Goal: Task Accomplishment & Management: Use online tool/utility

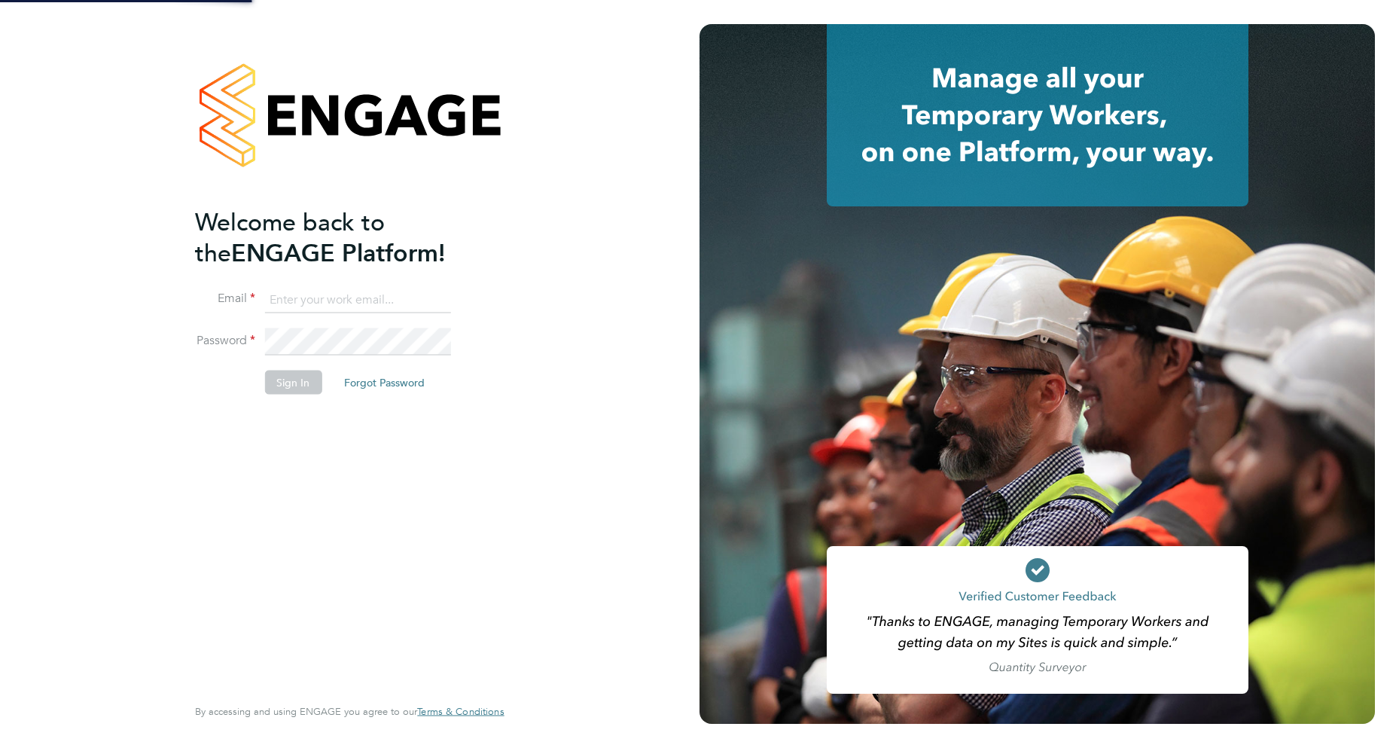
drag, startPoint x: 0, startPoint y: 0, endPoint x: 332, endPoint y: 299, distance: 446.8
click at [332, 299] on input at bounding box center [357, 299] width 186 height 27
type input "robot.johnny5@randstad.co.uk"
click at [291, 382] on button "Sign In" at bounding box center [292, 382] width 57 height 24
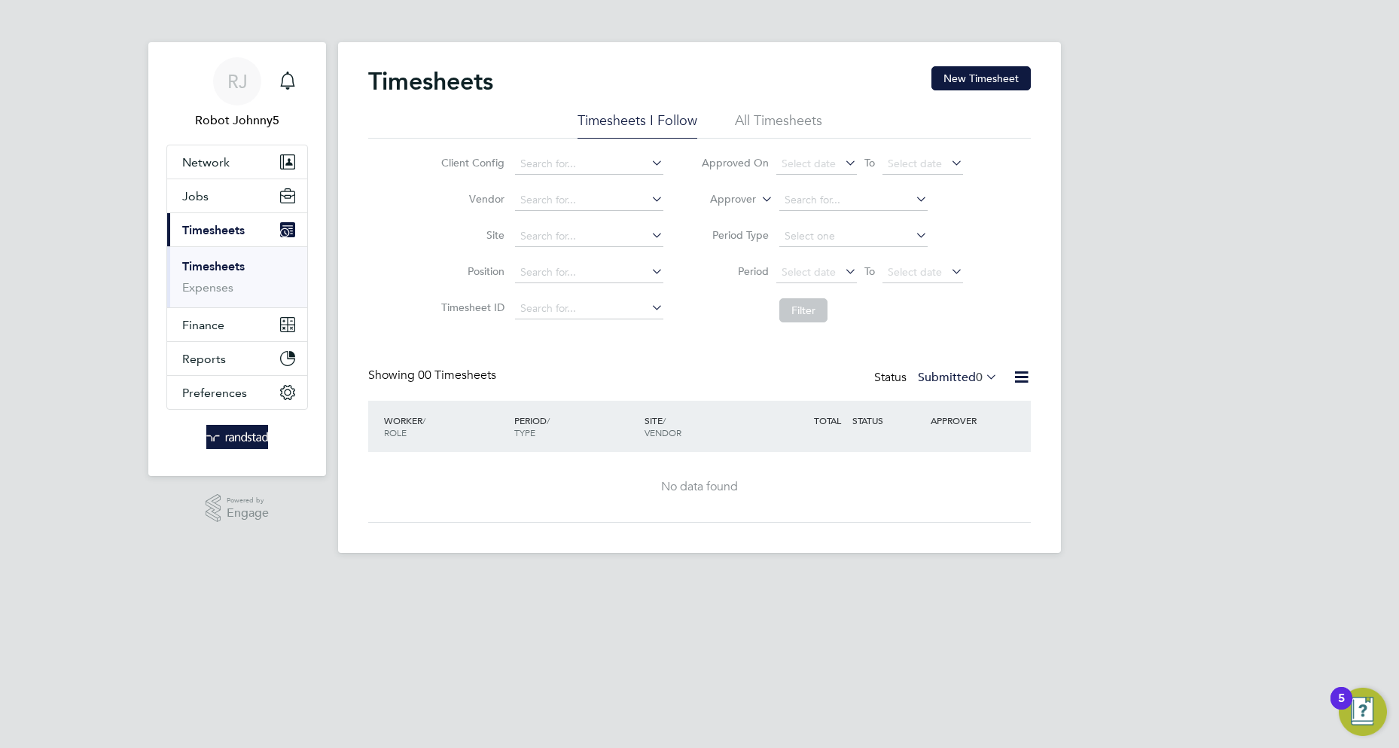
click at [1021, 377] on icon at bounding box center [1021, 376] width 19 height 19
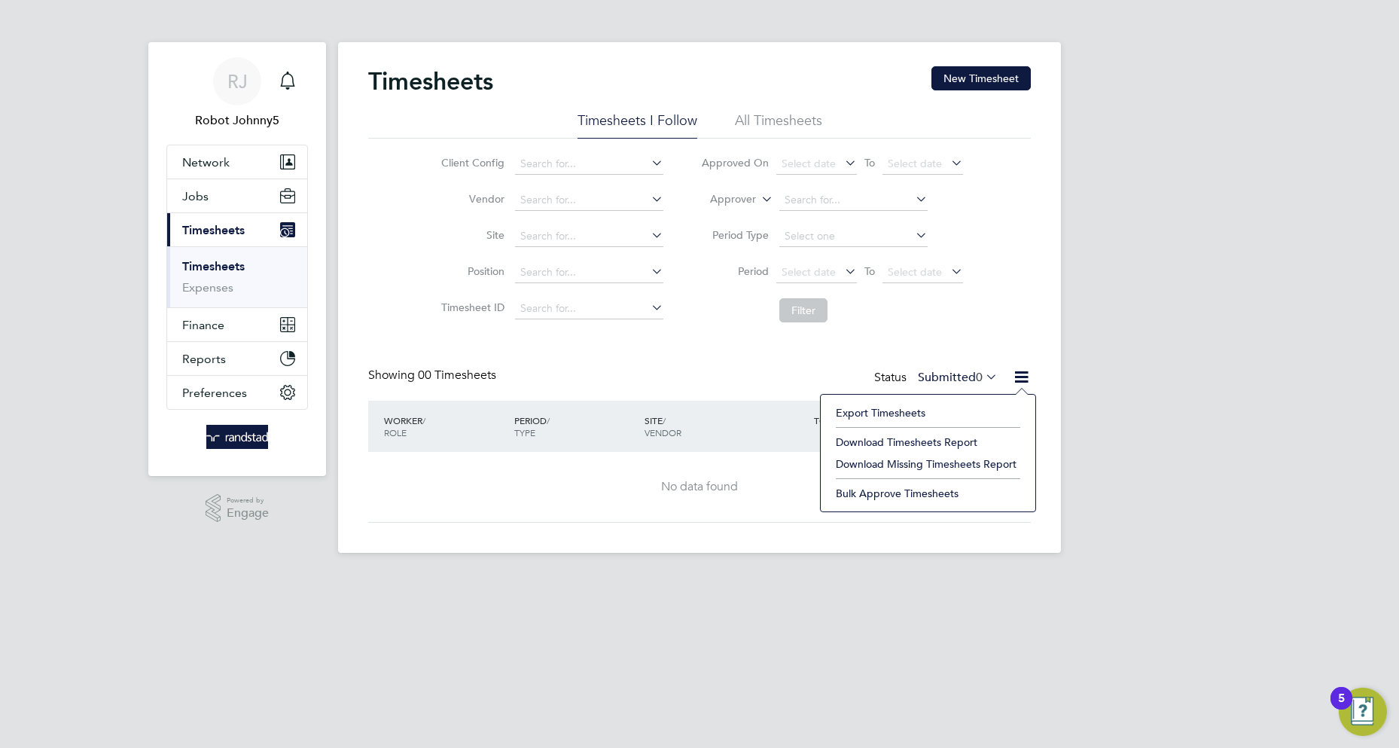
click at [880, 413] on li "Export Timesheets" at bounding box center [928, 412] width 200 height 21
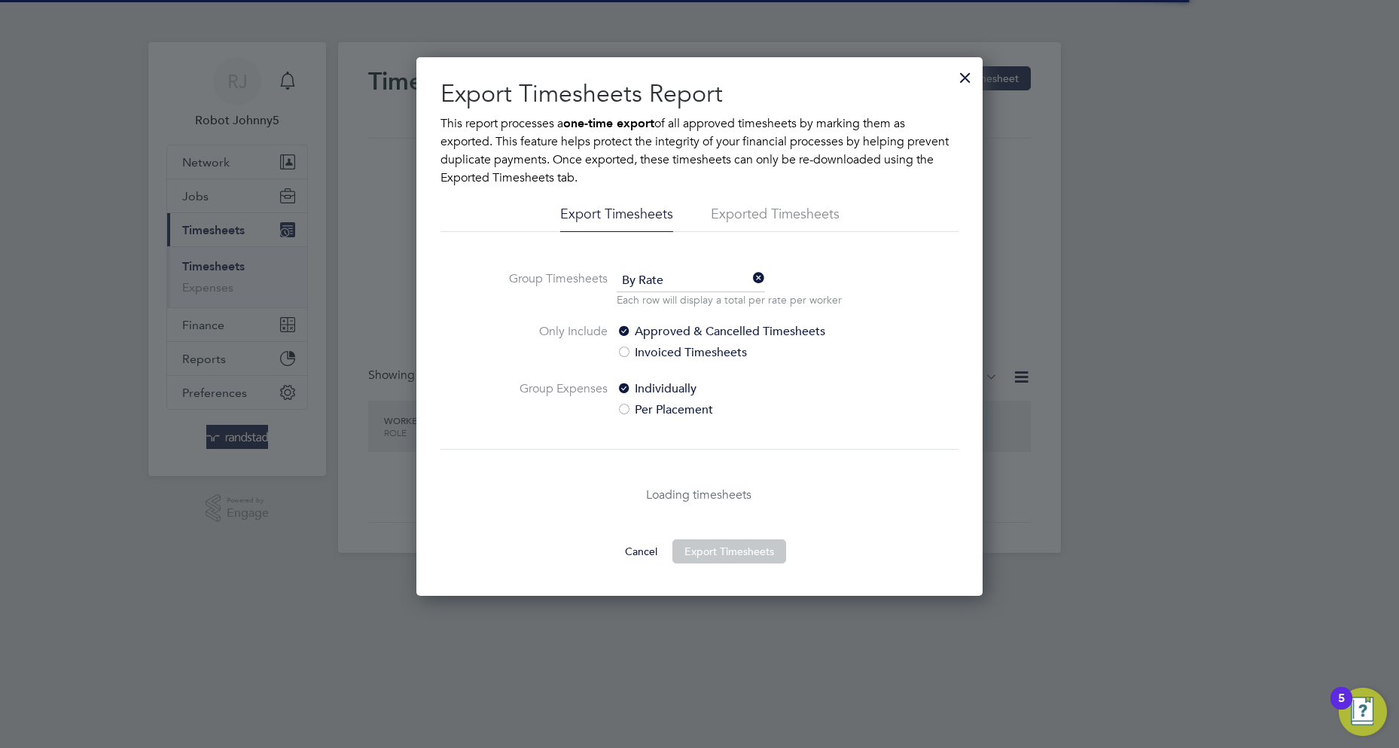
scroll to position [8, 8]
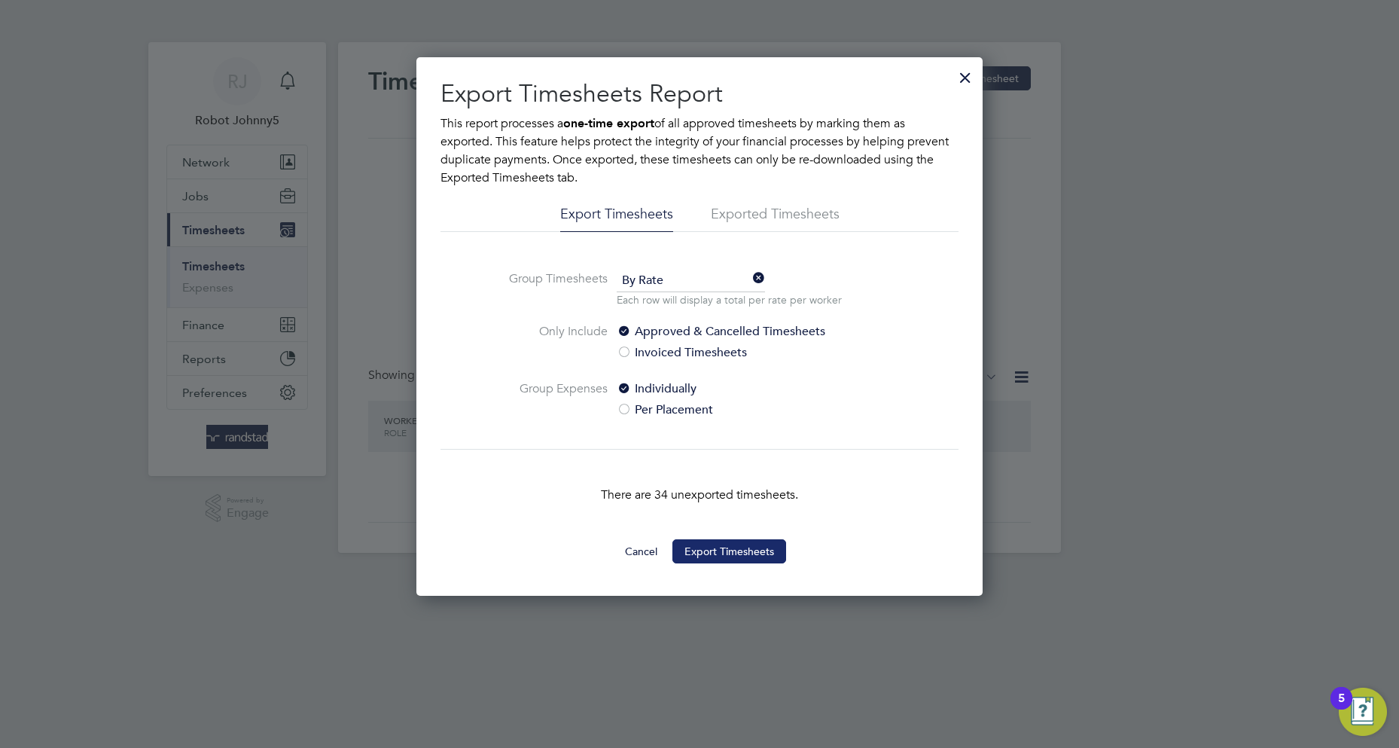
click at [729, 551] on button "Export Timesheets" at bounding box center [729, 551] width 114 height 24
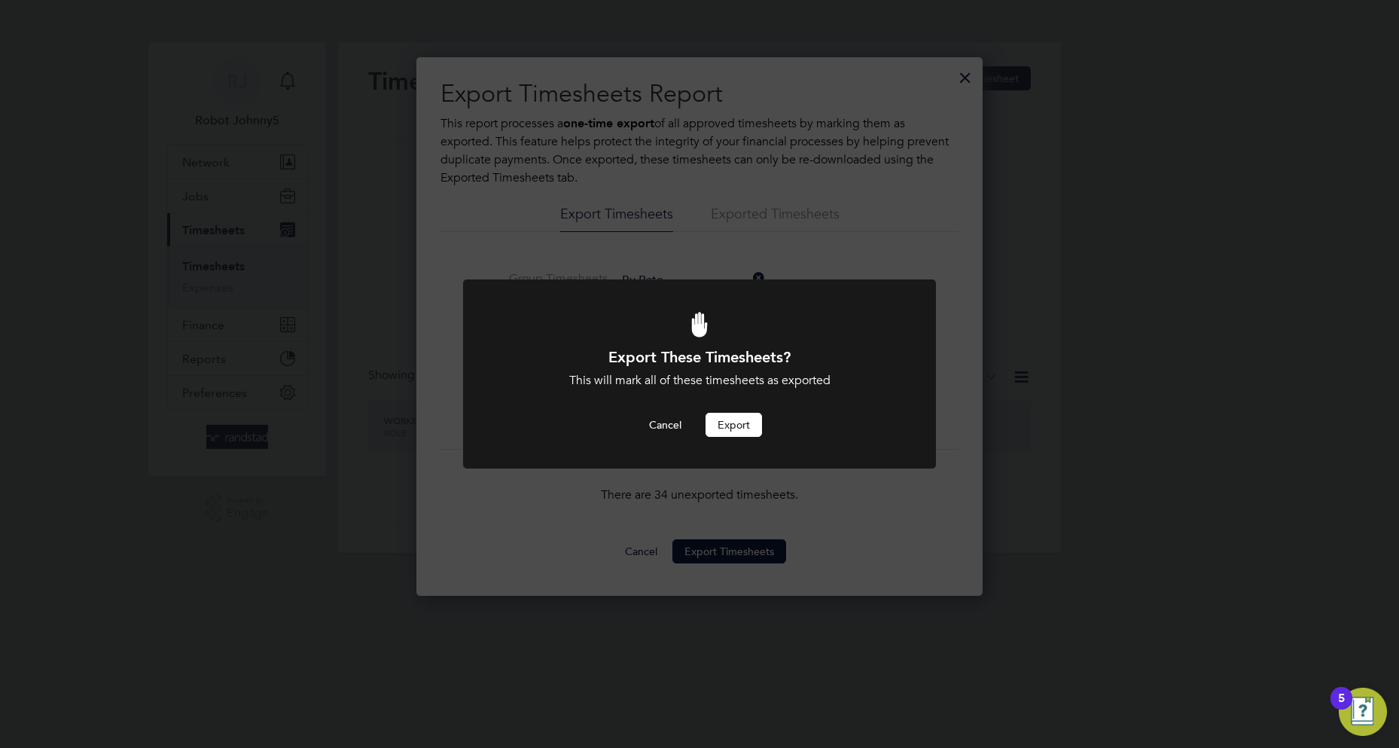
click at [733, 425] on button "Export" at bounding box center [734, 425] width 56 height 24
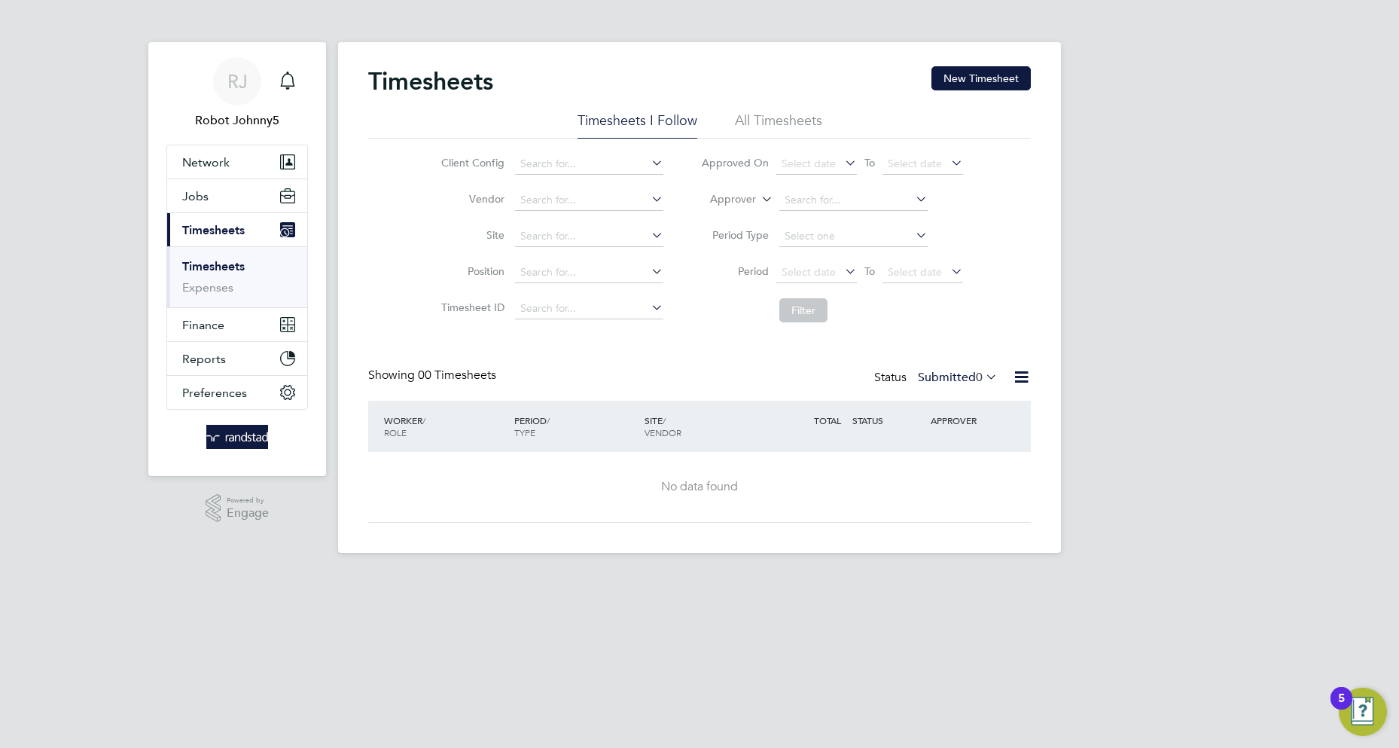
click at [1021, 377] on icon at bounding box center [1021, 376] width 19 height 19
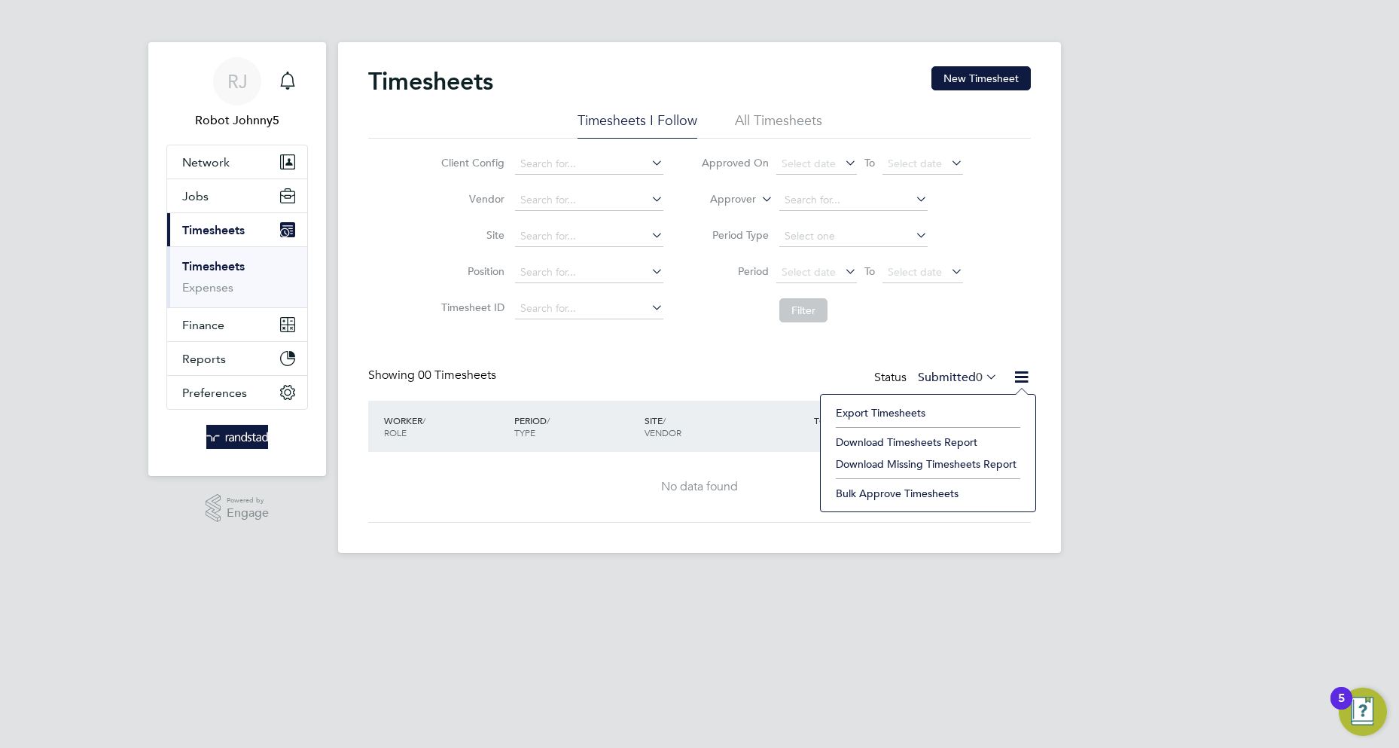
click at [880, 413] on li "Export Timesheets" at bounding box center [928, 412] width 200 height 21
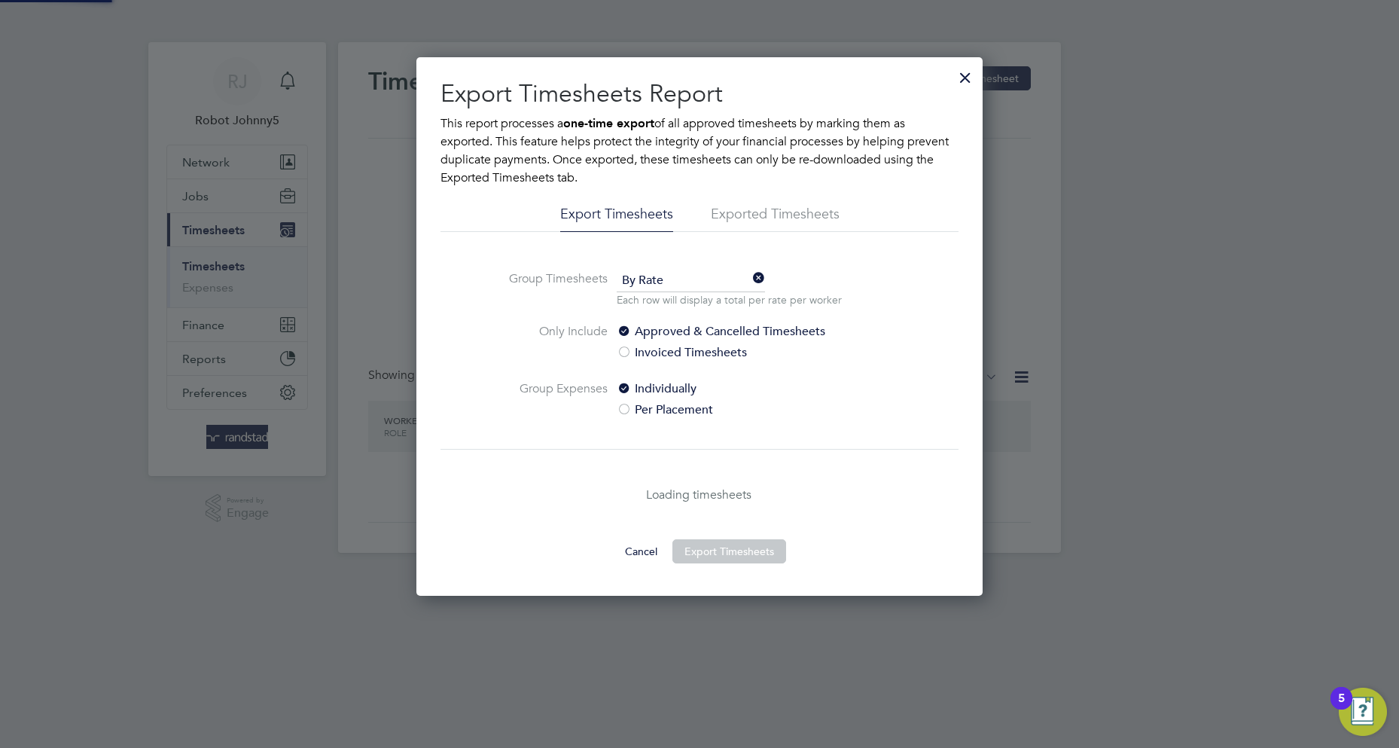
scroll to position [538, 567]
click at [738, 214] on li "Exported Timesheets" at bounding box center [775, 218] width 129 height 27
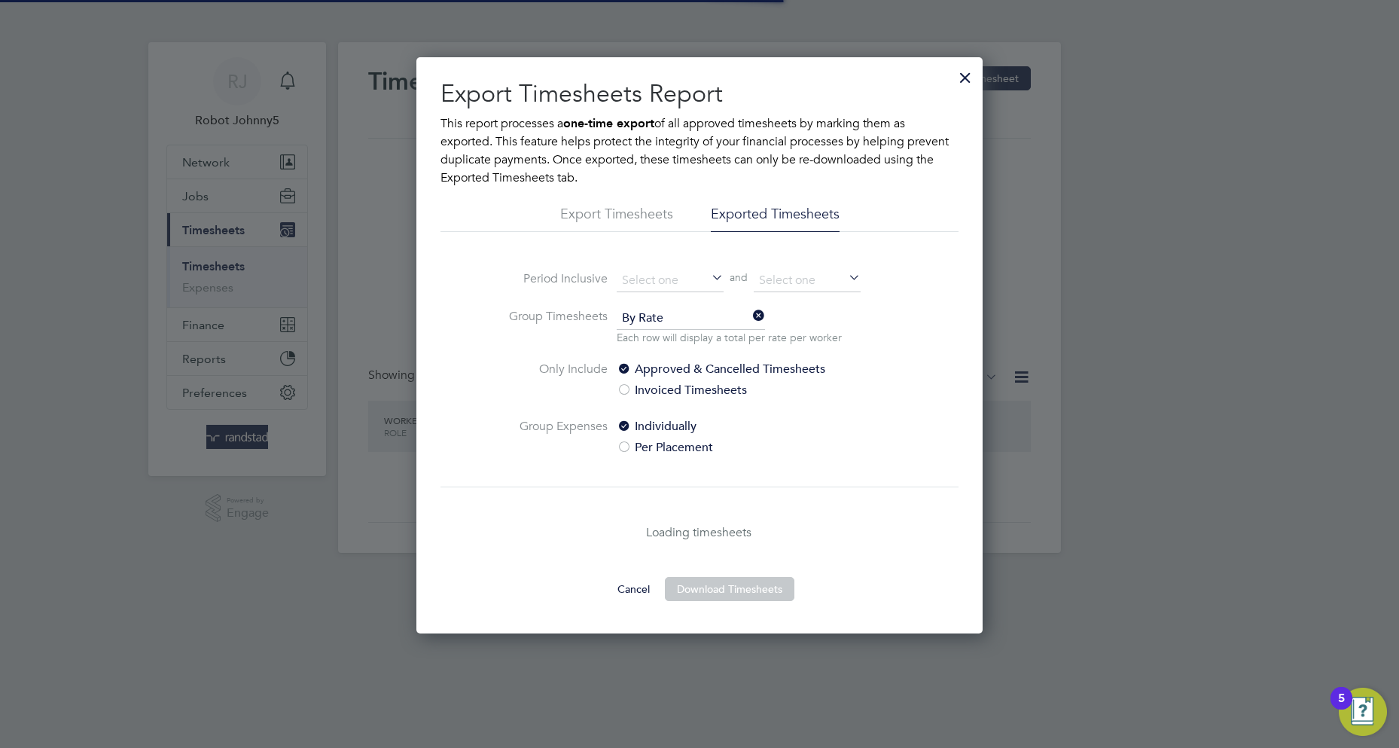
click at [774, 214] on li "Exported Timesheets" at bounding box center [775, 218] width 129 height 27
click at [670, 279] on input at bounding box center [670, 281] width 107 height 23
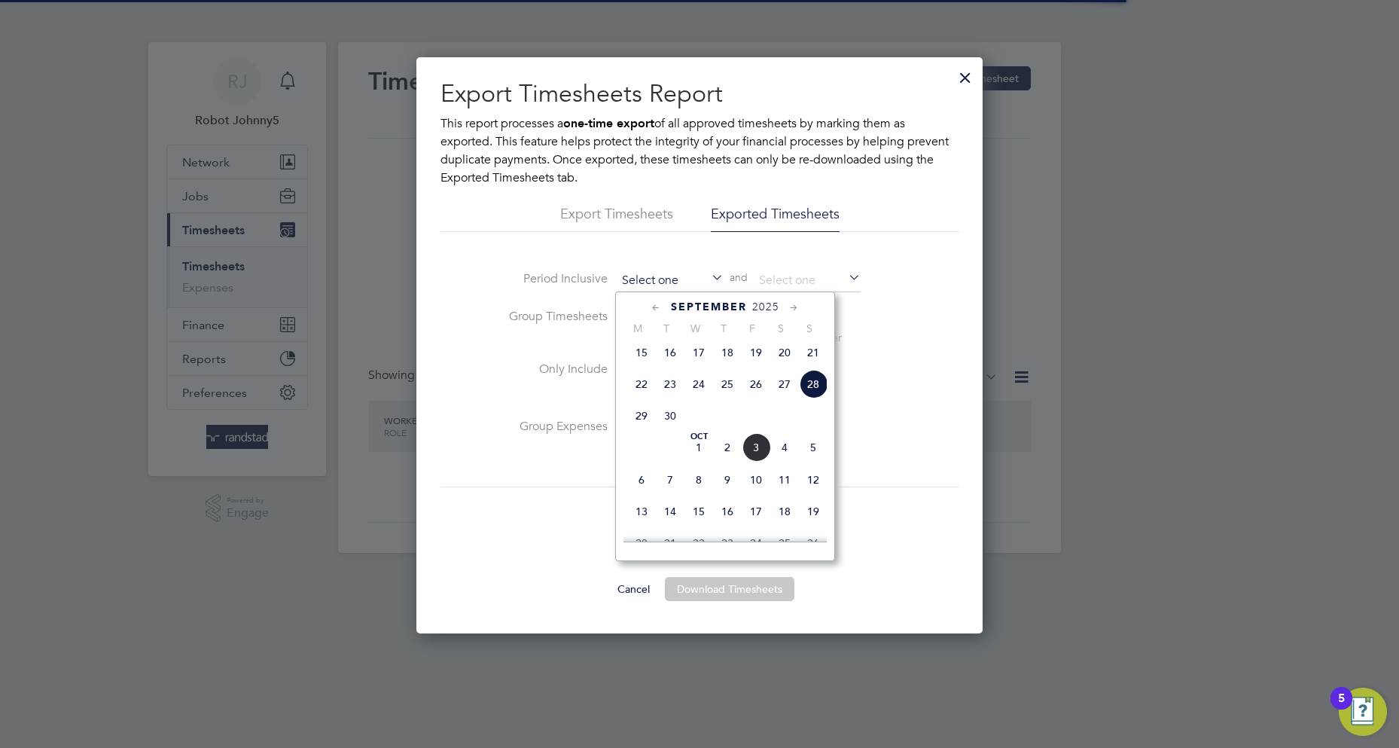
scroll to position [358, 0]
type input "26 Sep 2025"
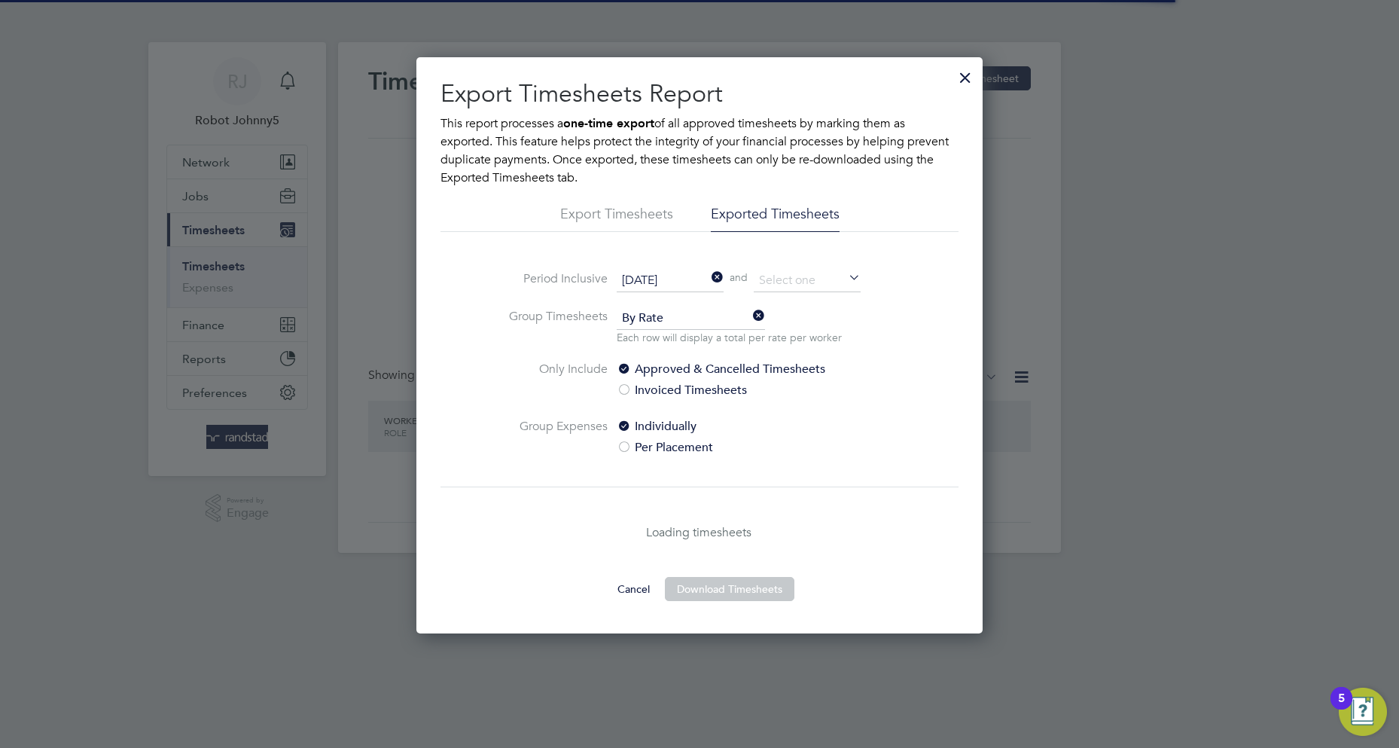
scroll to position [8, 8]
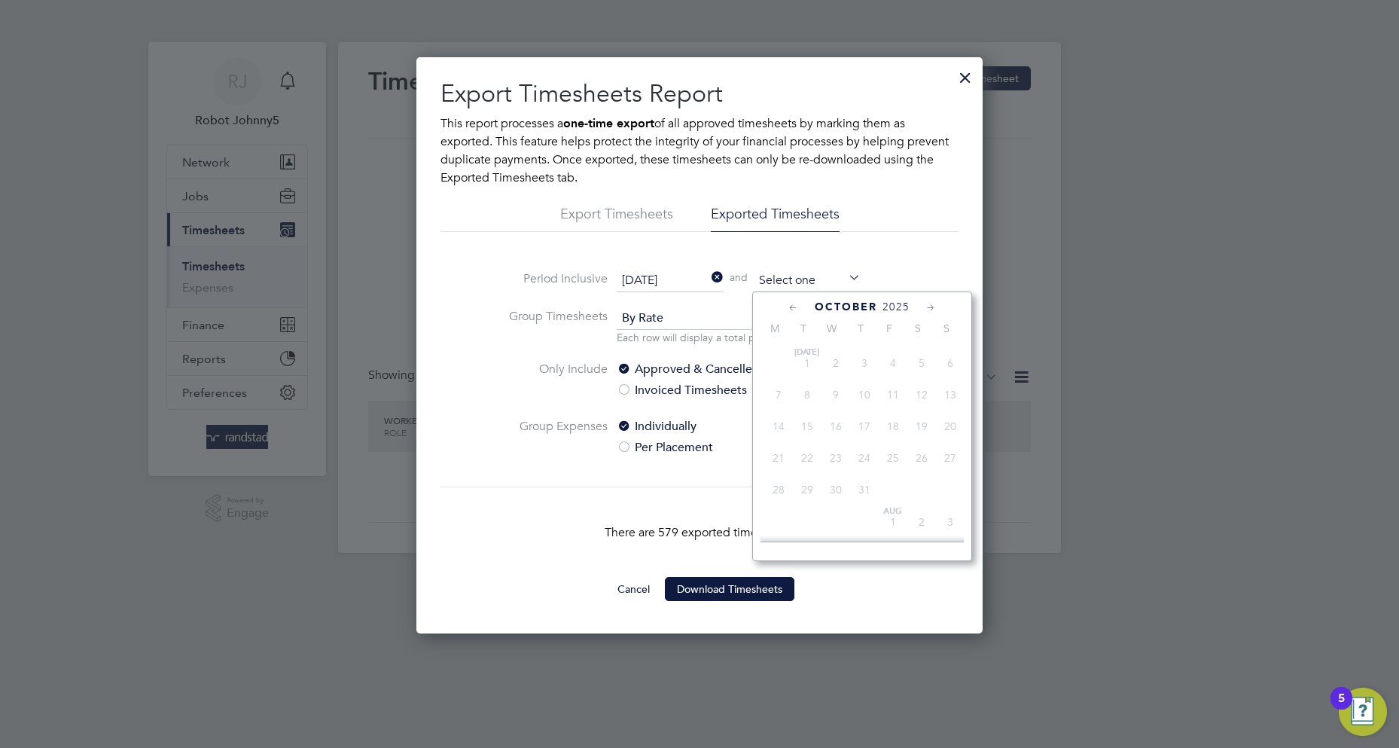
click at [807, 279] on input at bounding box center [807, 281] width 107 height 23
type input "05 Oct 2025"
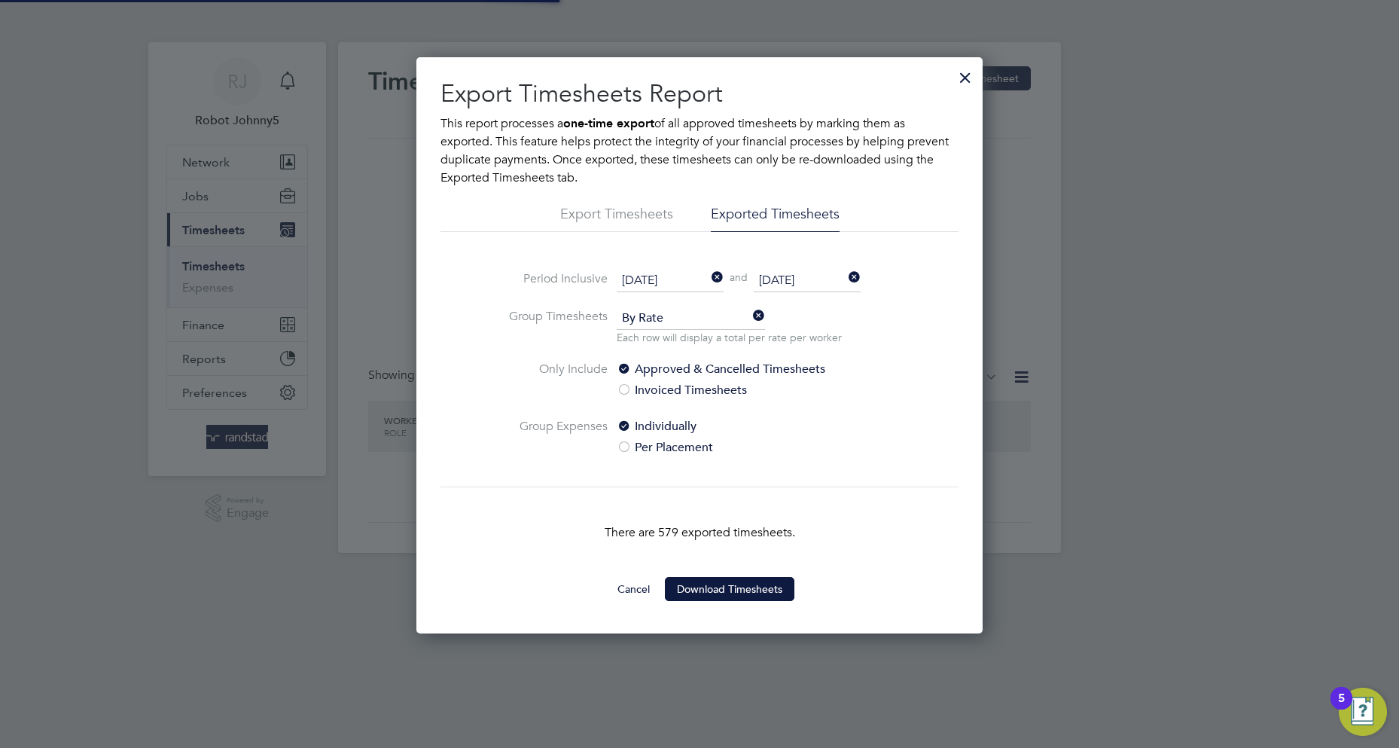
scroll to position [8, 8]
click at [729, 587] on button "Download Timesheets" at bounding box center [730, 589] width 130 height 24
